Goal: Check status: Check status

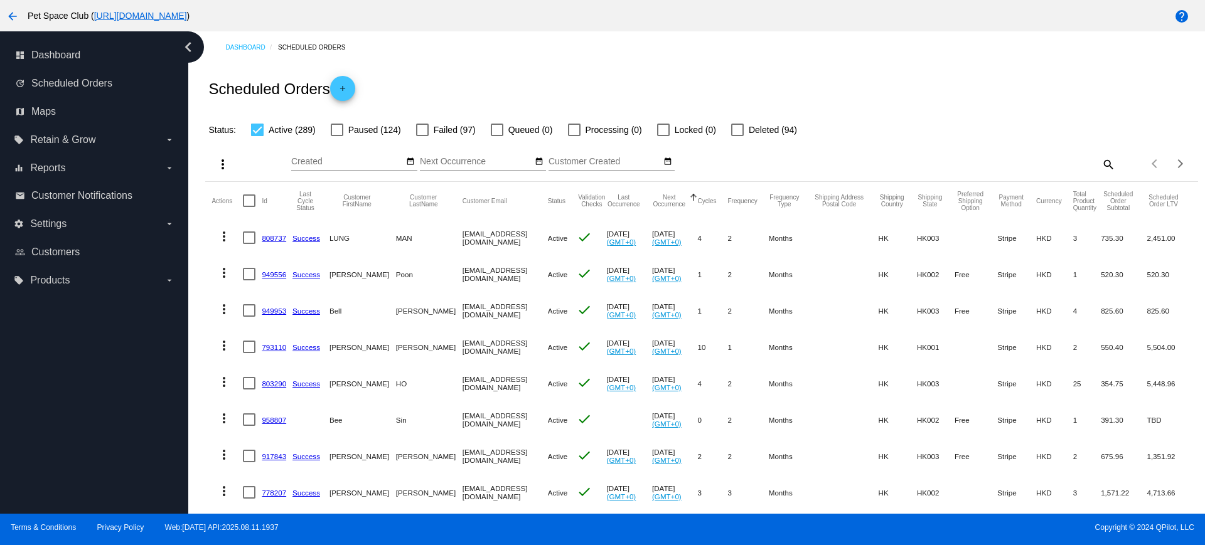
click at [1100, 164] on mat-icon "search" at bounding box center [1107, 163] width 15 height 19
drag, startPoint x: 865, startPoint y: 159, endPoint x: 880, endPoint y: 160, distance: 15.1
click at [868, 159] on input "Search" at bounding box center [991, 162] width 247 height 10
paste input "[EMAIL_ADDRESS][DOMAIN_NAME]"
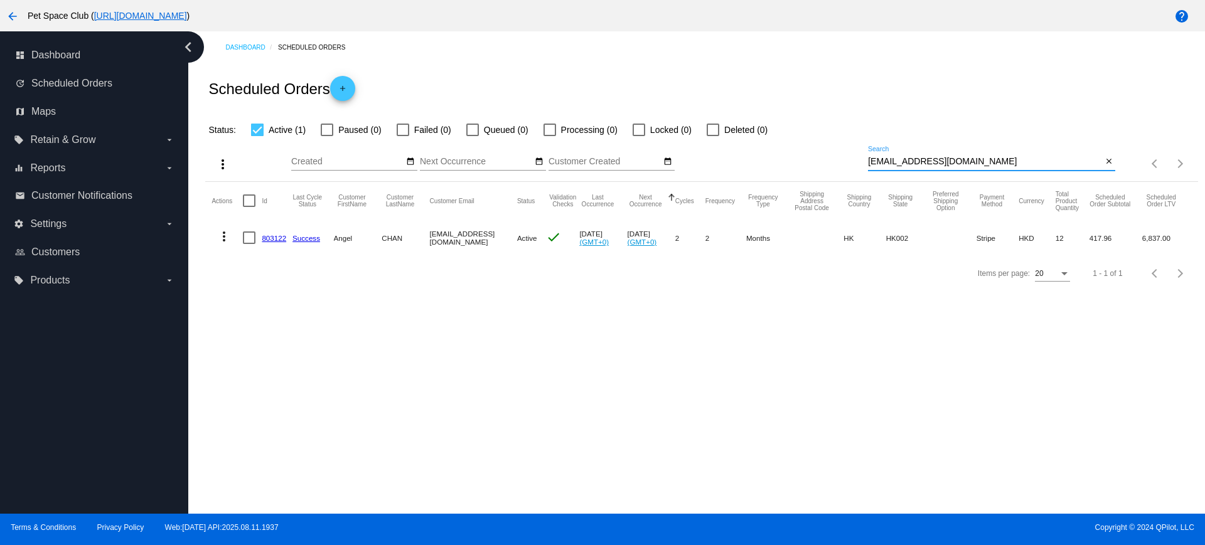
type input "[EMAIL_ADDRESS][DOMAIN_NAME]"
click at [1108, 160] on mat-icon "close" at bounding box center [1109, 162] width 9 height 10
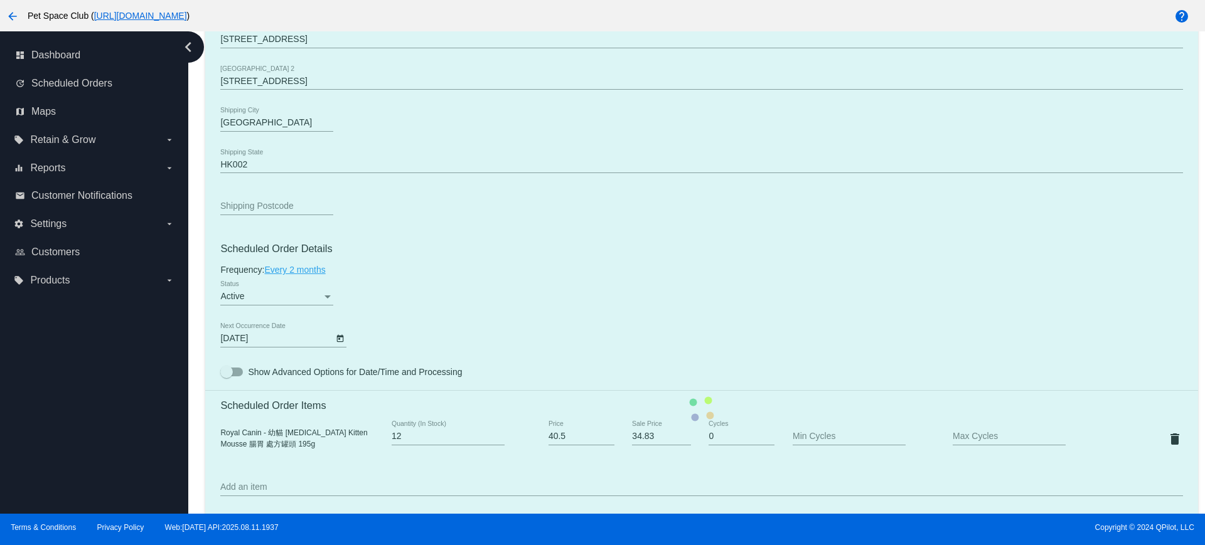
scroll to position [549, 0]
